Goal: Information Seeking & Learning: Learn about a topic

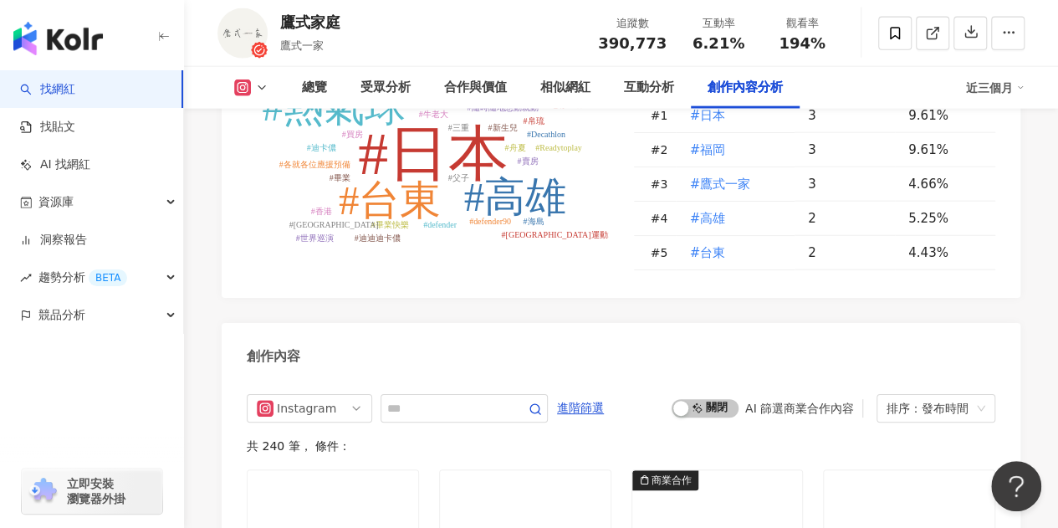
scroll to position [5268, 0]
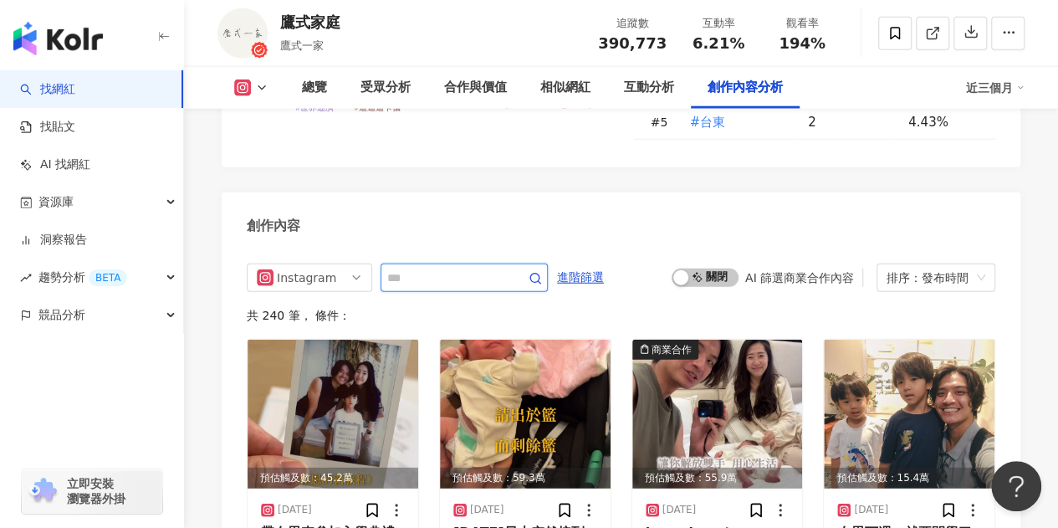
click at [420, 268] on input "text" at bounding box center [445, 278] width 117 height 20
type input "*"
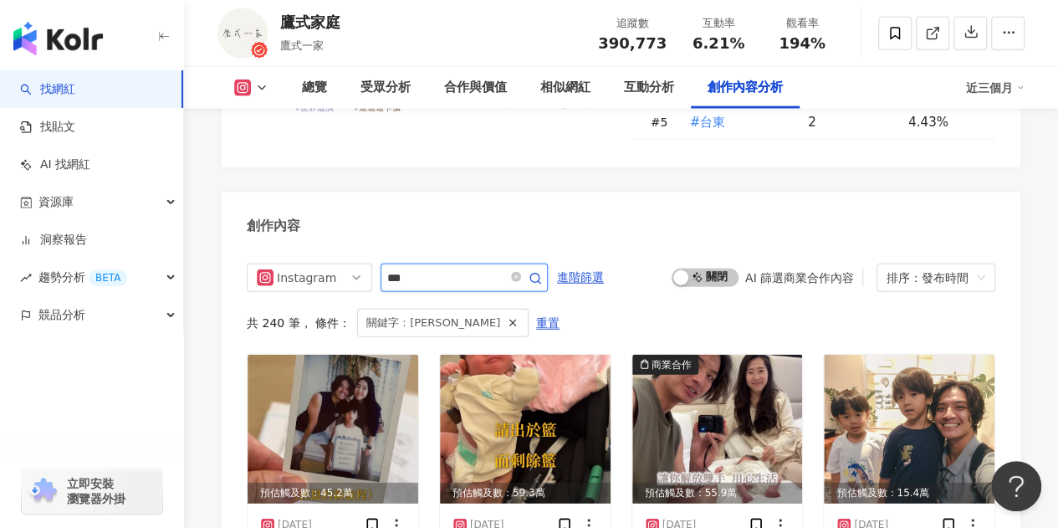
scroll to position [5275, 0]
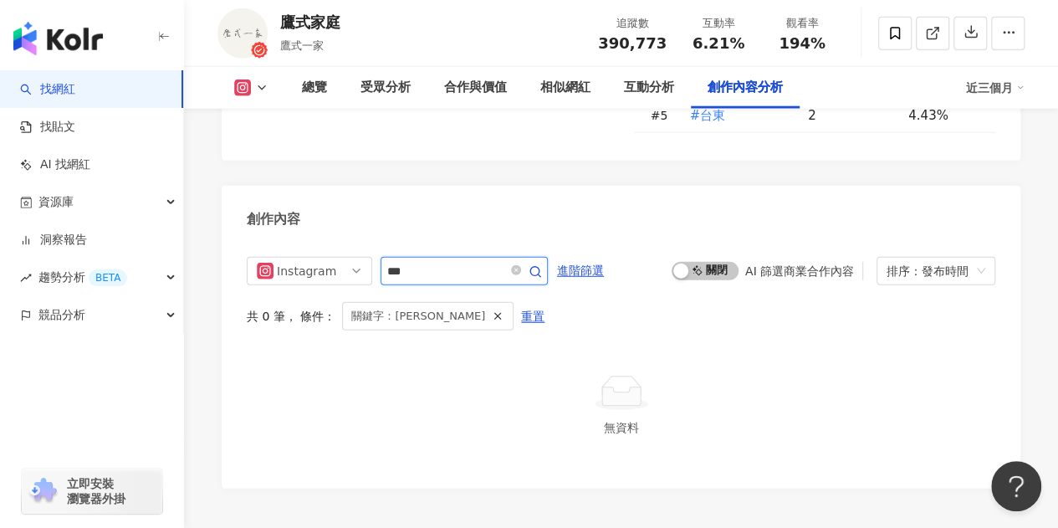
drag, startPoint x: 410, startPoint y: 197, endPoint x: 373, endPoint y: 197, distance: 36.8
click at [373, 257] on div "Instagram ***" at bounding box center [397, 271] width 301 height 28
drag, startPoint x: 496, startPoint y: 190, endPoint x: 375, endPoint y: 174, distance: 122.3
click at [375, 240] on div "Instagram ***** 進階篩選 啟動 關閉 AI 篩選商業合作內容 排序：發布時間 共 0 筆 ， 條件： 關鍵字：超人力霸王 重置 無資料" at bounding box center [621, 364] width 799 height 248
type input "**"
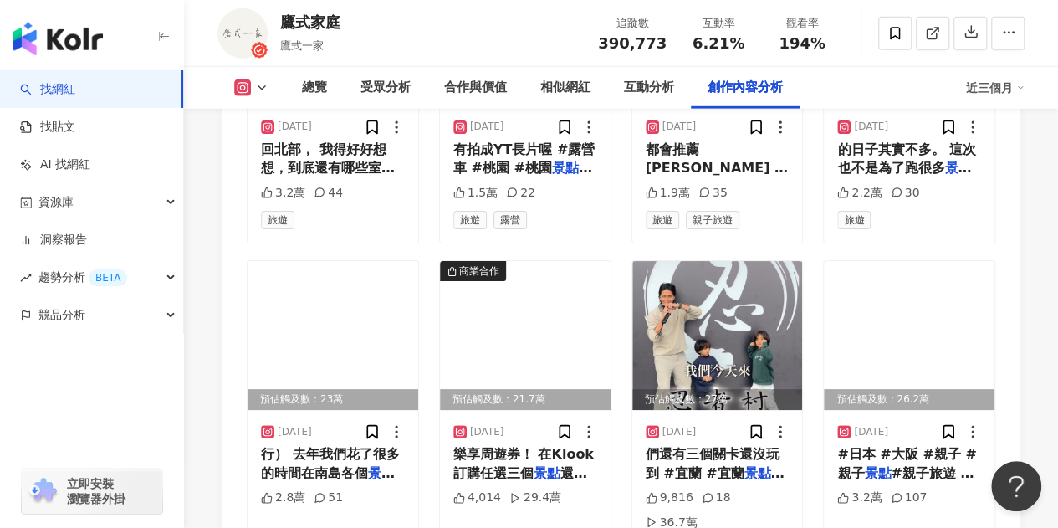
scroll to position [5693, 0]
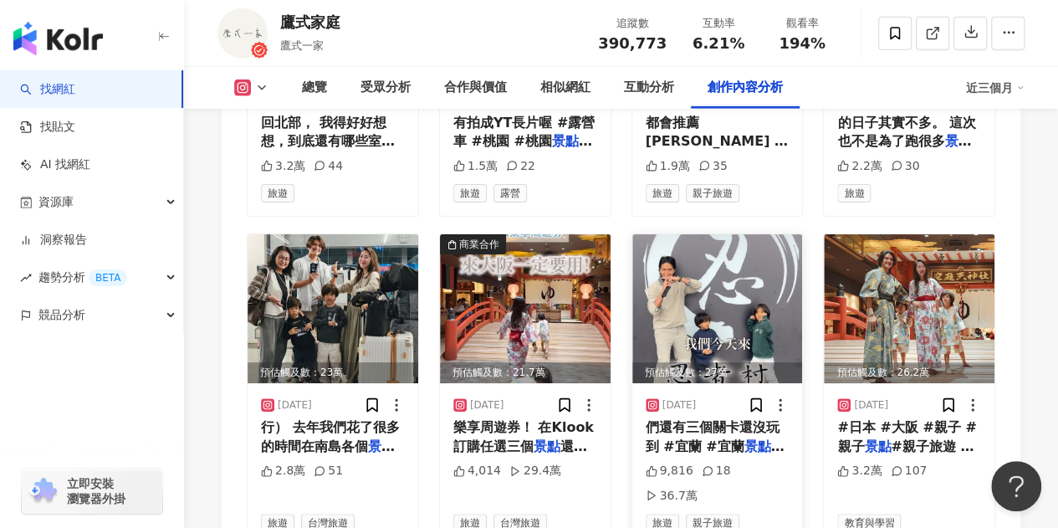
click at [676, 252] on img at bounding box center [717, 308] width 171 height 149
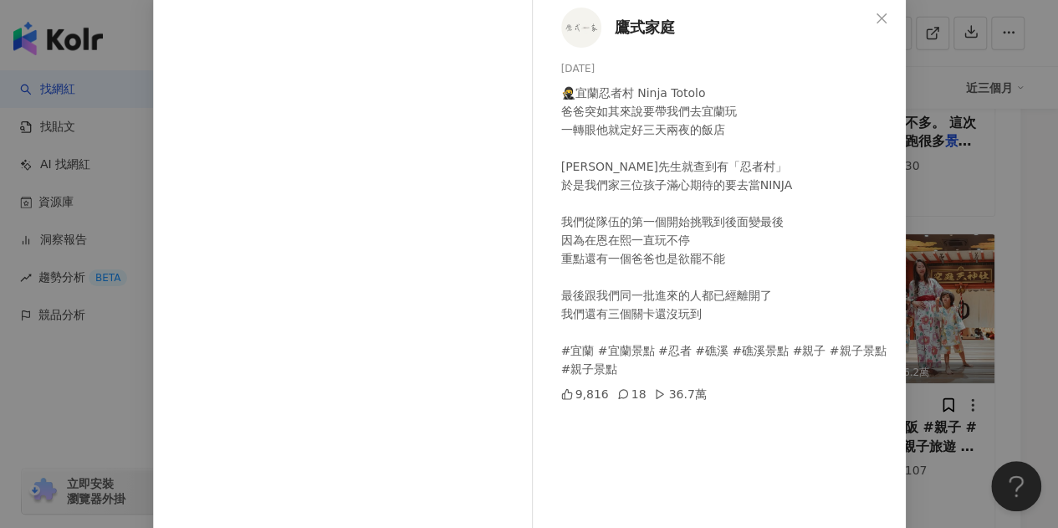
scroll to position [55, 0]
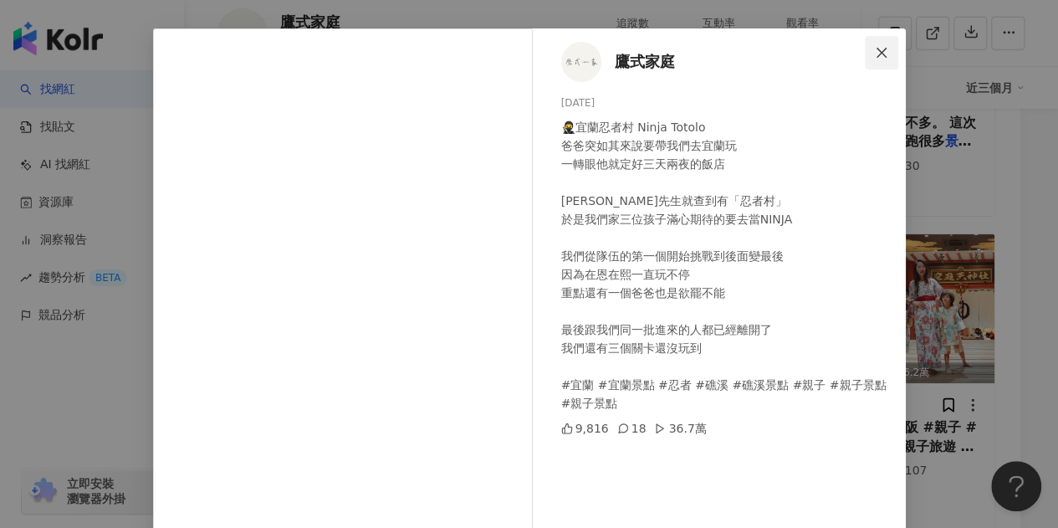
click at [875, 46] on icon "close" at bounding box center [881, 52] width 13 height 13
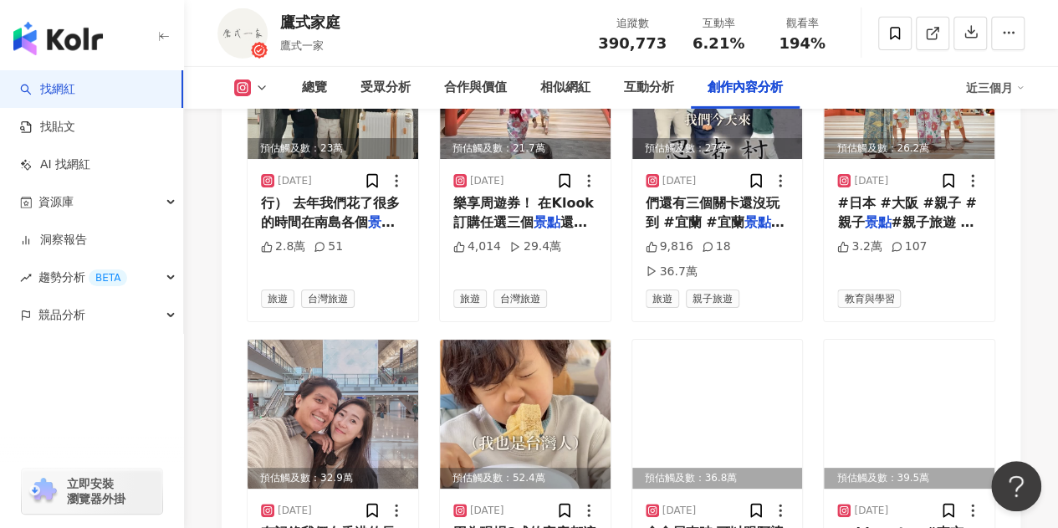
scroll to position [5944, 0]
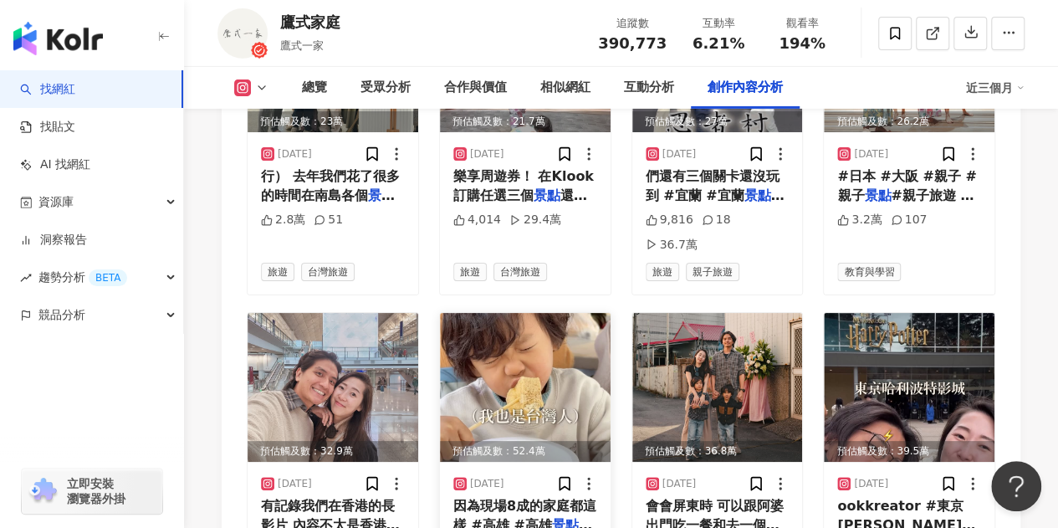
click at [575, 313] on img at bounding box center [525, 387] width 171 height 149
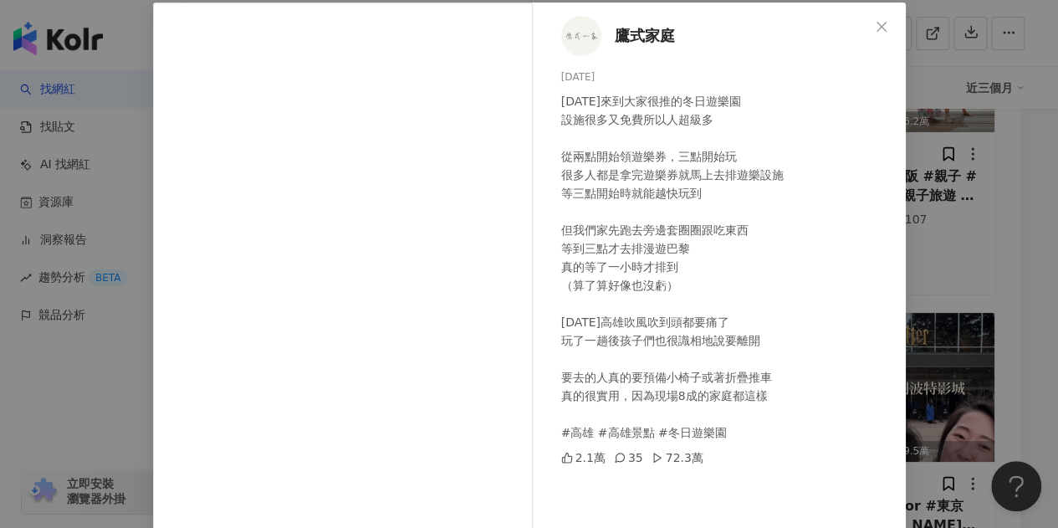
scroll to position [55, 0]
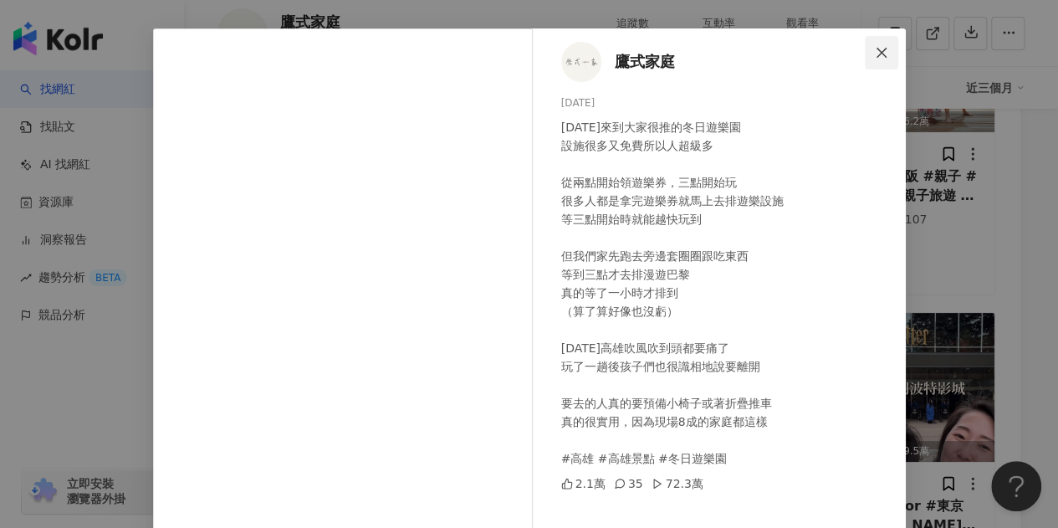
click at [875, 46] on icon "close" at bounding box center [881, 52] width 13 height 13
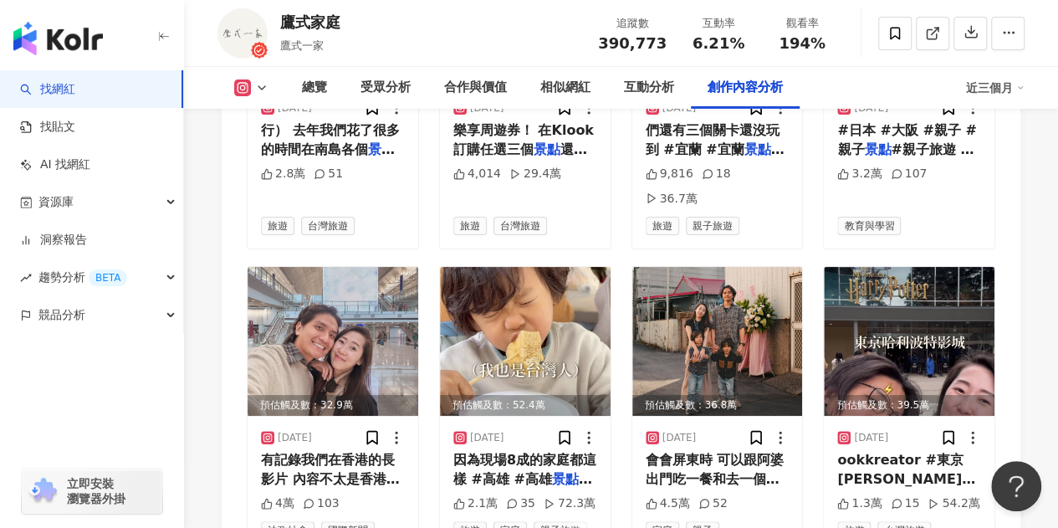
scroll to position [6028, 0]
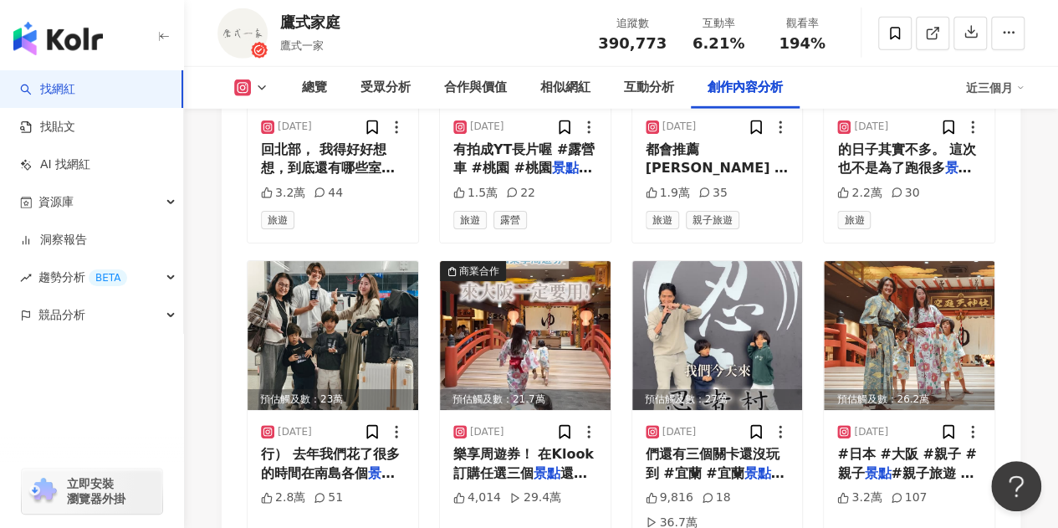
scroll to position [5693, 0]
